Goal: Information Seeking & Learning: Learn about a topic

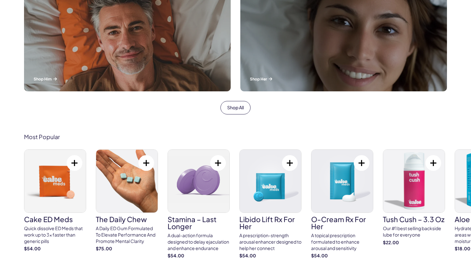
scroll to position [278, 0]
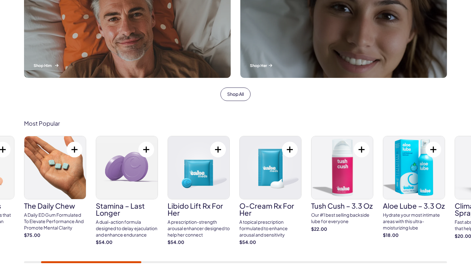
click at [49, 67] on p "Shop Him" at bounding box center [128, 65] width 188 height 5
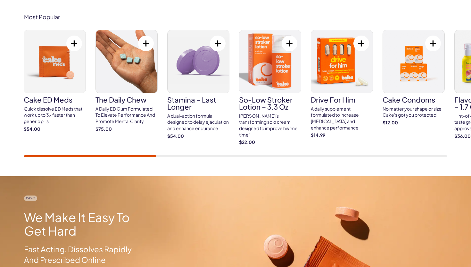
scroll to position [239, 0]
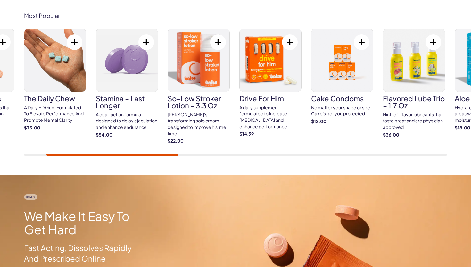
click at [204, 107] on h3 "So-Low Stroker Lotion – 3.3 oz" at bounding box center [199, 102] width 62 height 14
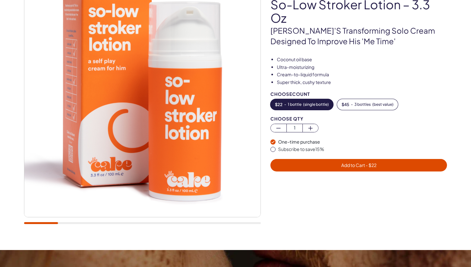
scroll to position [70, 0]
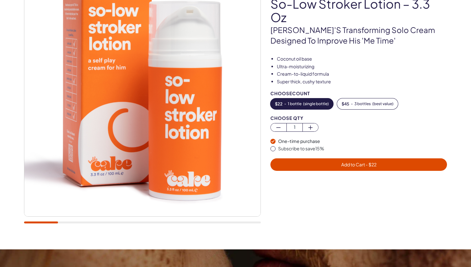
click at [70, 60] on img at bounding box center [142, 98] width 236 height 236
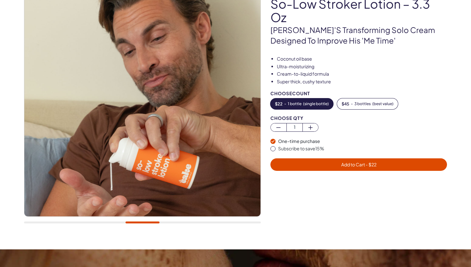
scroll to position [71, 0]
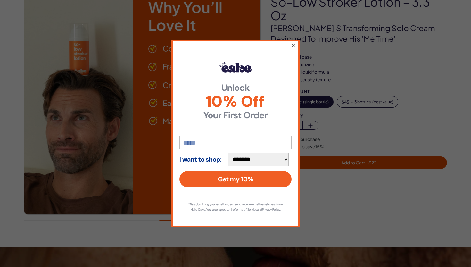
click at [292, 44] on button "×" at bounding box center [293, 45] width 4 height 8
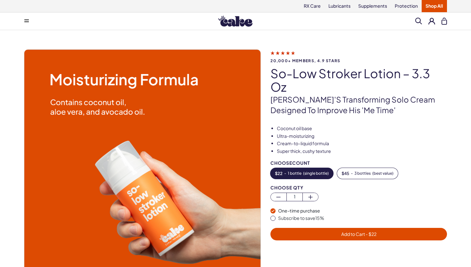
scroll to position [0, 0]
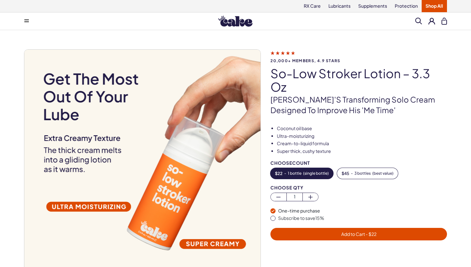
click at [24, 22] on button at bounding box center [26, 21] width 13 height 13
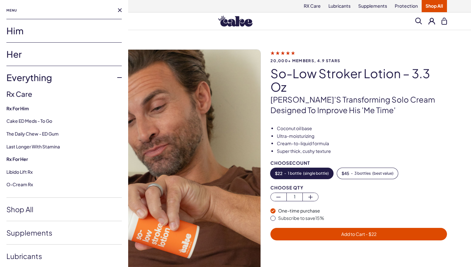
click at [20, 55] on link "Her" at bounding box center [63, 54] width 115 height 23
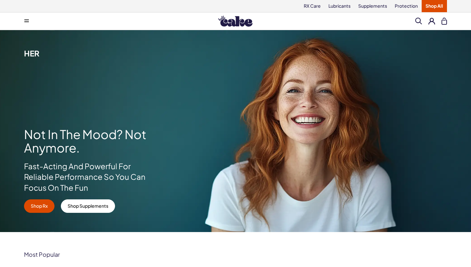
click at [32, 23] on button at bounding box center [26, 21] width 13 height 13
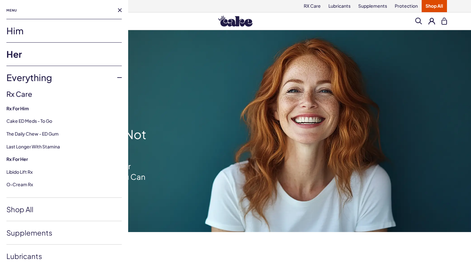
click at [14, 30] on link "Him" at bounding box center [63, 30] width 115 height 23
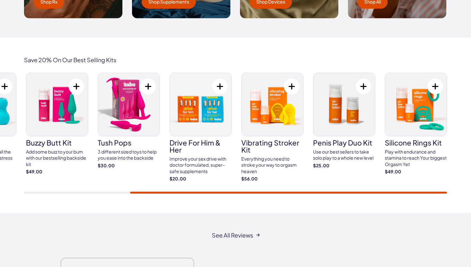
scroll to position [1093, 0]
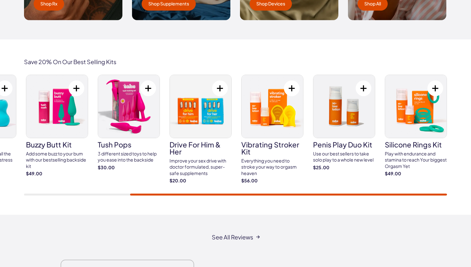
click at [411, 146] on h3 "silicone rings kit" at bounding box center [416, 144] width 62 height 7
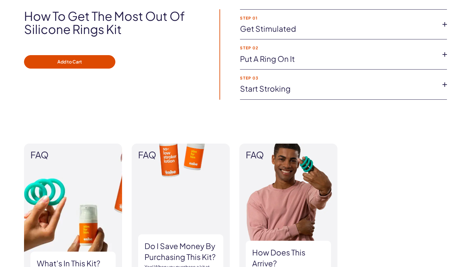
scroll to position [618, 0]
click at [257, 58] on link "Put a ring on it" at bounding box center [338, 59] width 197 height 11
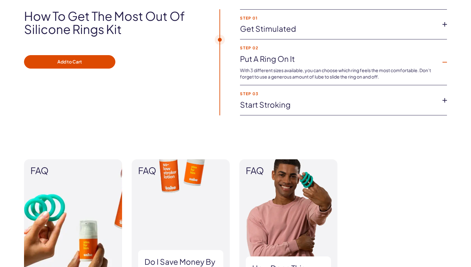
click at [261, 103] on link "Start stroking" at bounding box center [338, 104] width 197 height 11
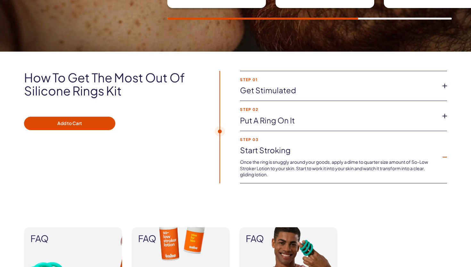
scroll to position [552, 0]
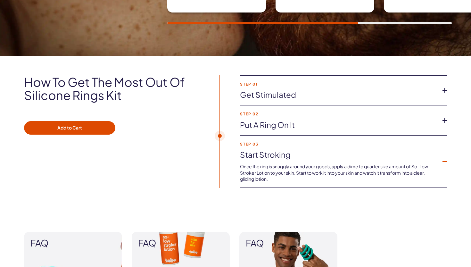
click at [270, 94] on link "Get Stimulated" at bounding box center [338, 94] width 197 height 11
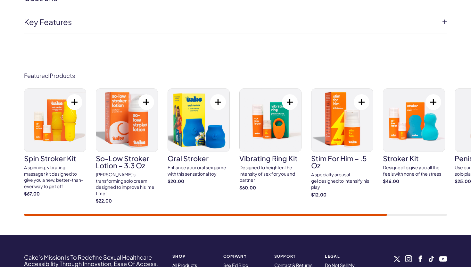
scroll to position [2361, 0]
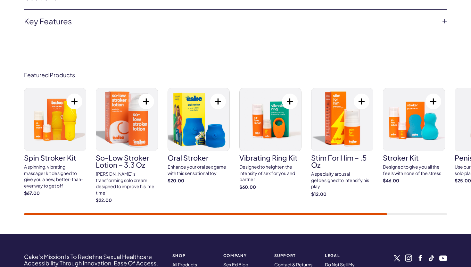
click at [195, 116] on img at bounding box center [199, 119] width 62 height 63
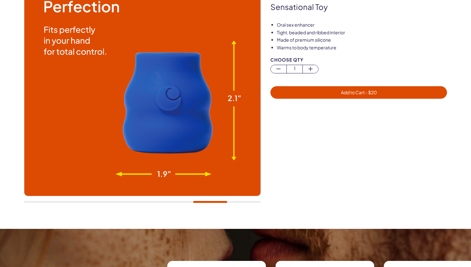
scroll to position [79, 0]
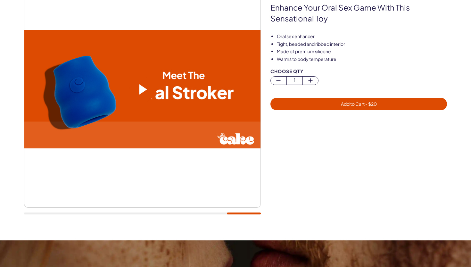
click at [136, 87] on span at bounding box center [143, 90] width 26 height 26
click at [166, 96] on video at bounding box center [142, 89] width 236 height 118
click at [146, 89] on span at bounding box center [143, 89] width 8 height 10
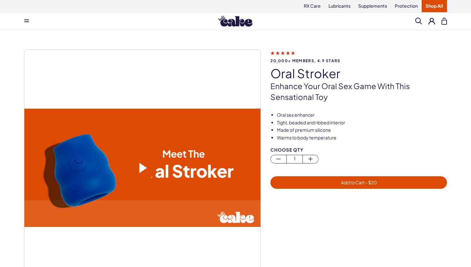
scroll to position [0, 0]
click at [31, 23] on button at bounding box center [26, 21] width 13 height 13
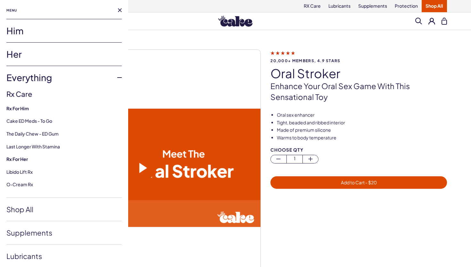
click at [16, 36] on link "Him" at bounding box center [63, 30] width 115 height 23
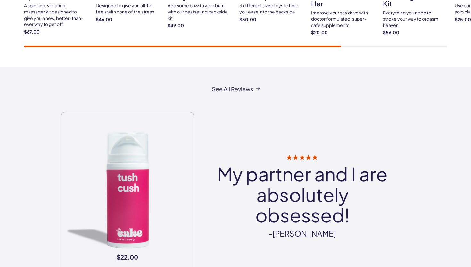
scroll to position [1244, 0]
